Goal: Task Accomplishment & Management: Manage account settings

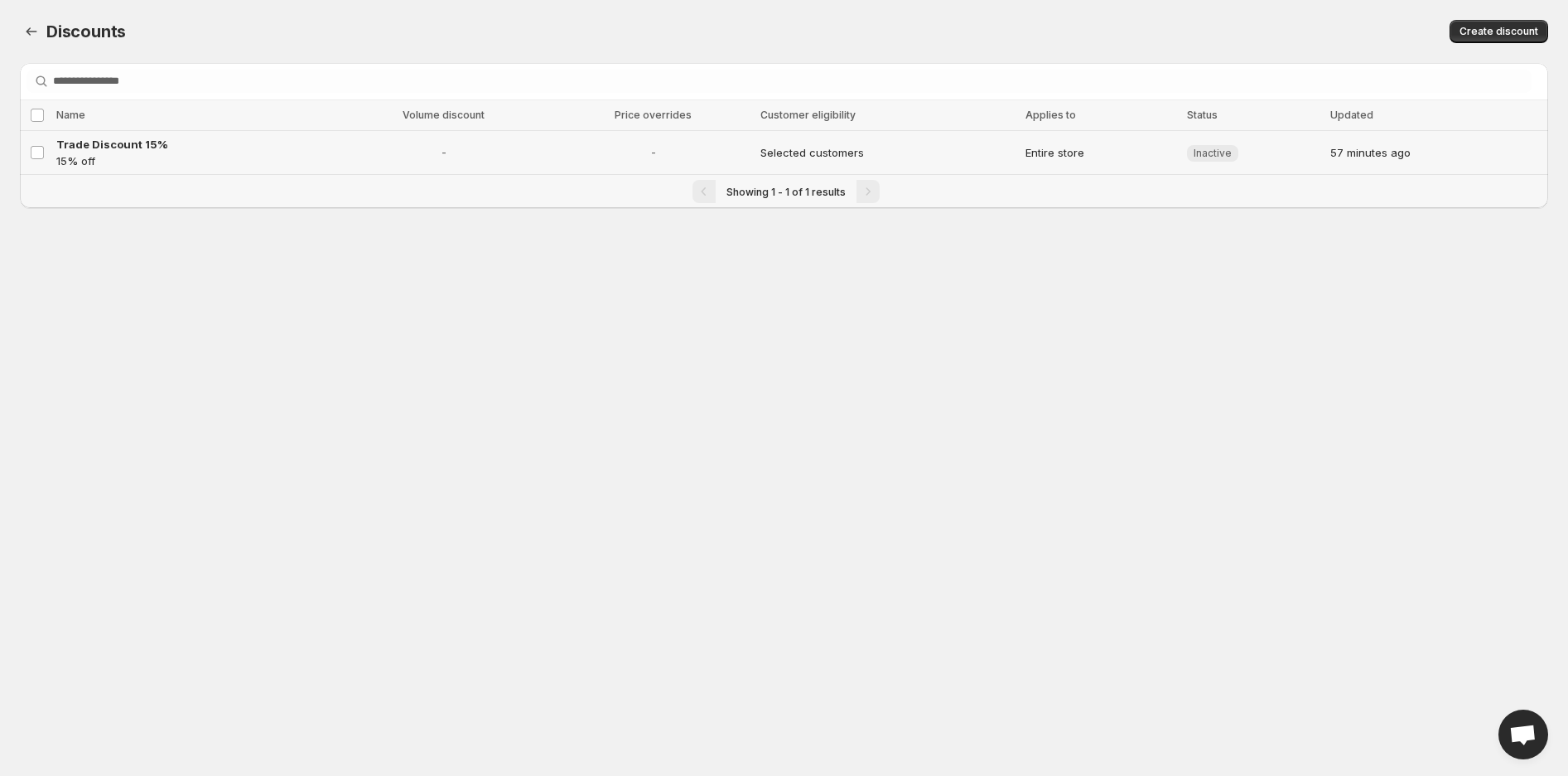
click at [112, 152] on p "15% off" at bounding box center [194, 160] width 275 height 17
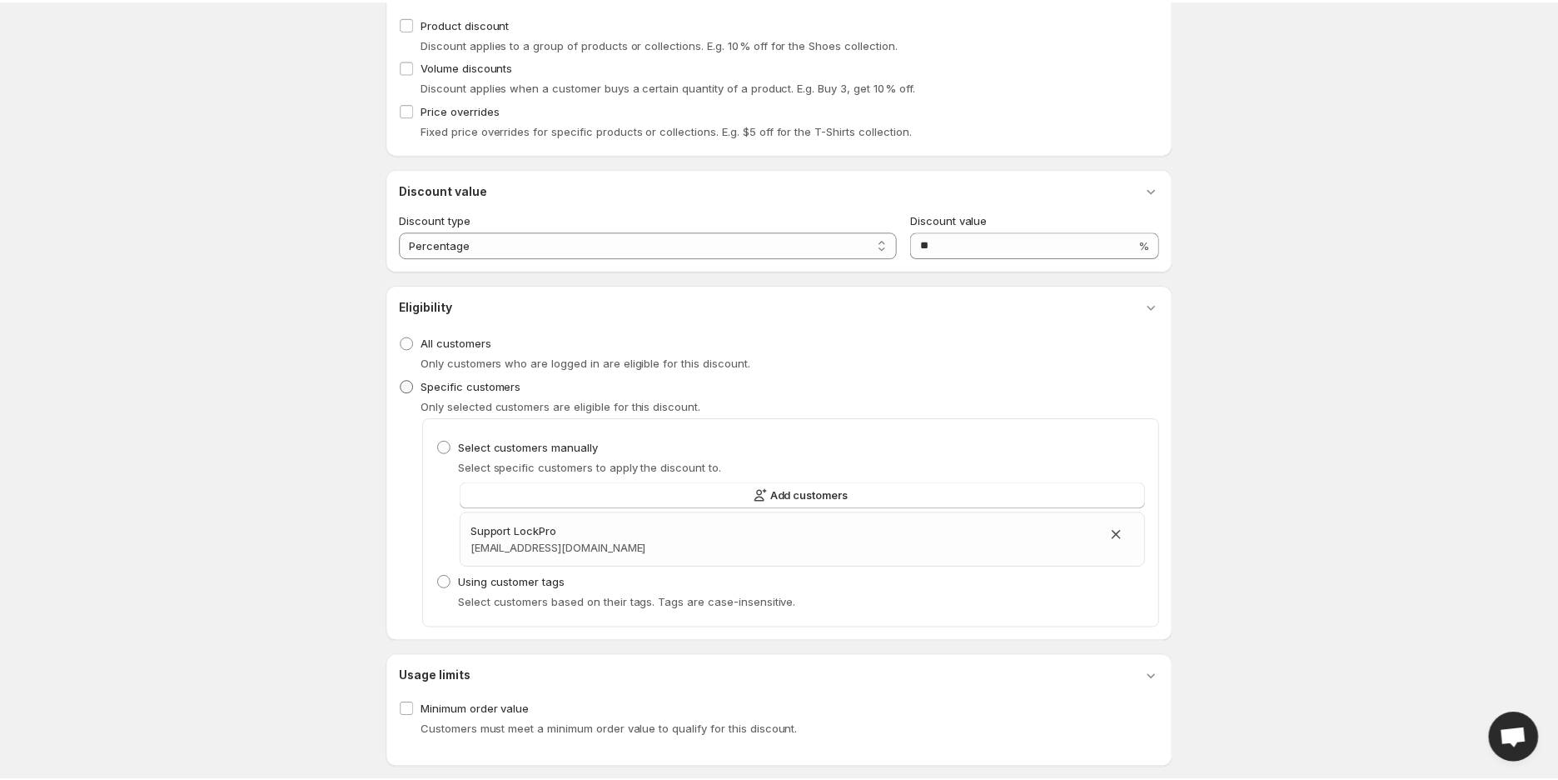
scroll to position [312, 0]
